Goal: Transaction & Acquisition: Purchase product/service

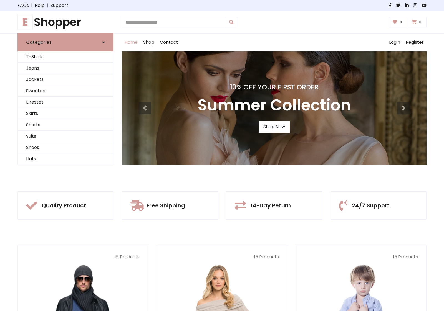
click at [222, 156] on div "10% Off Your First Order Autumn Collection Shop Now 10% Off Your First Order Su…" at bounding box center [274, 108] width 305 height 114
click at [222, 156] on div "10% Off Your First Order Summer Collection Shop Now" at bounding box center [274, 108] width 305 height 114
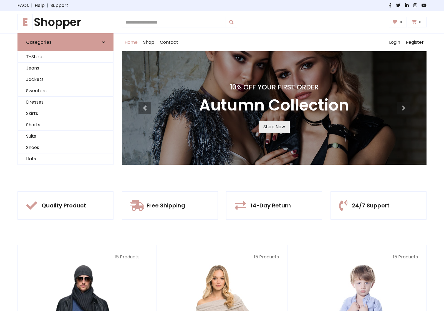
click at [274, 127] on link "Shop Now" at bounding box center [273, 127] width 31 height 12
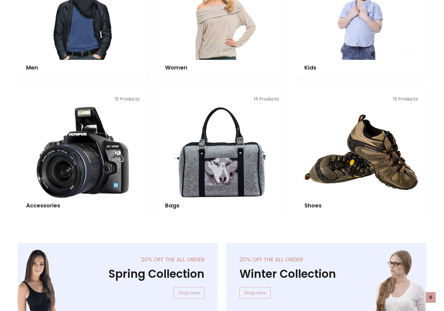
scroll to position [553, 0]
